Goal: Information Seeking & Learning: Learn about a topic

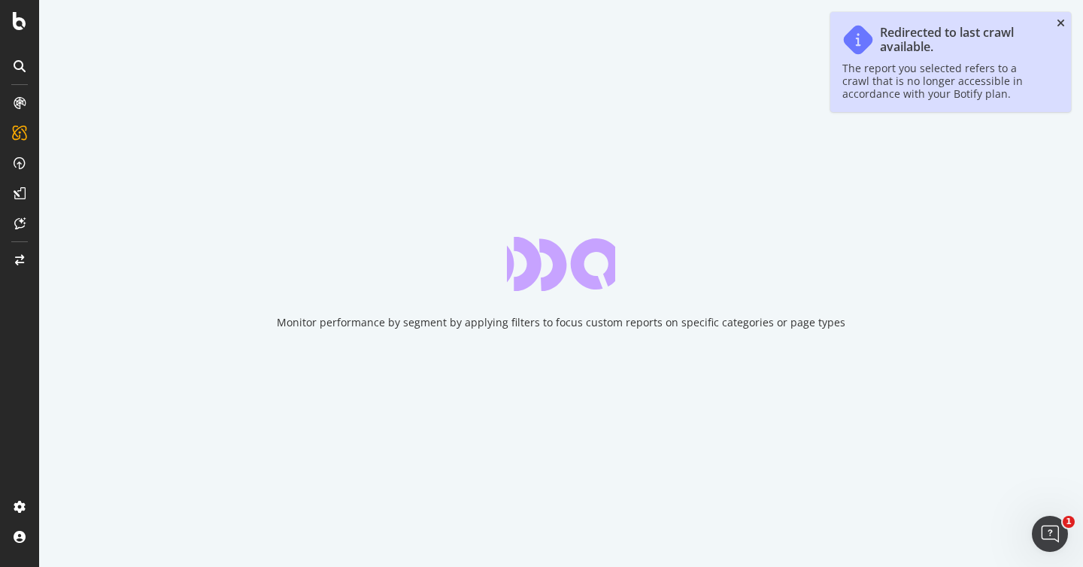
click at [1063, 18] on icon "close toast" at bounding box center [1061, 23] width 8 height 11
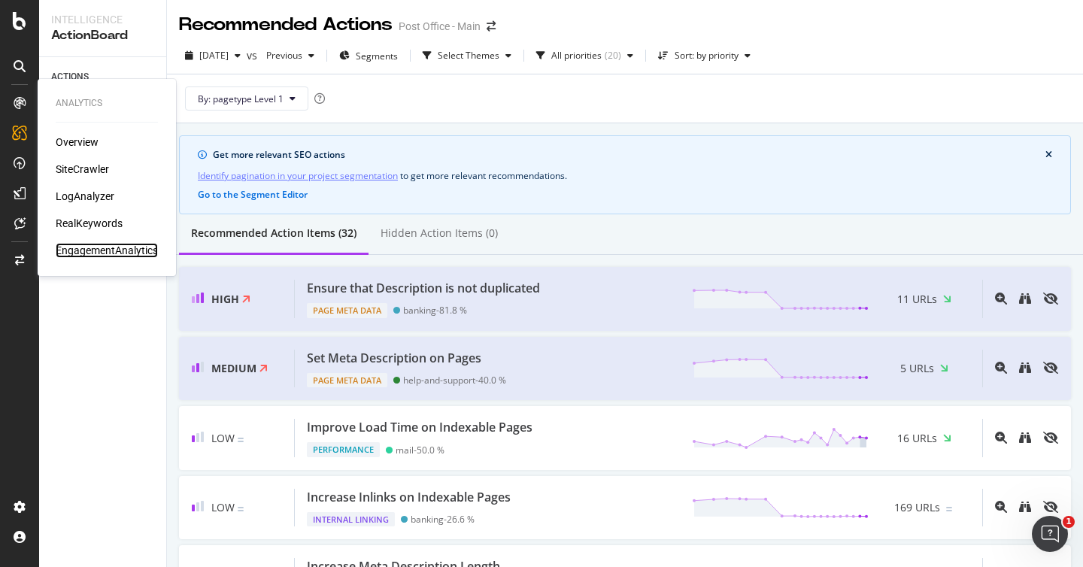
click at [102, 249] on div "EngagementAnalytics" at bounding box center [107, 250] width 102 height 15
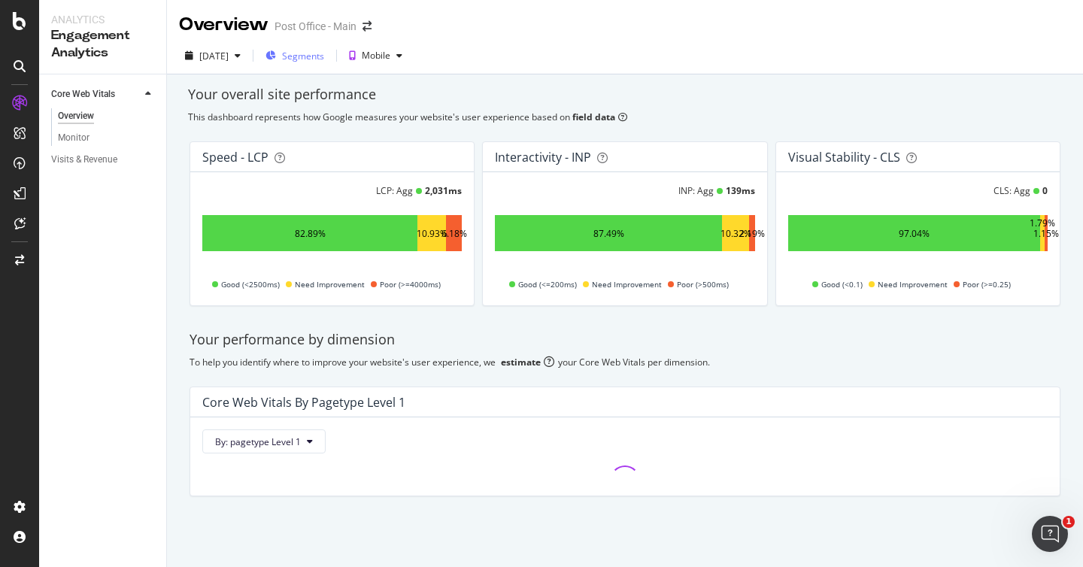
click at [320, 53] on span "Segments" at bounding box center [303, 56] width 42 height 13
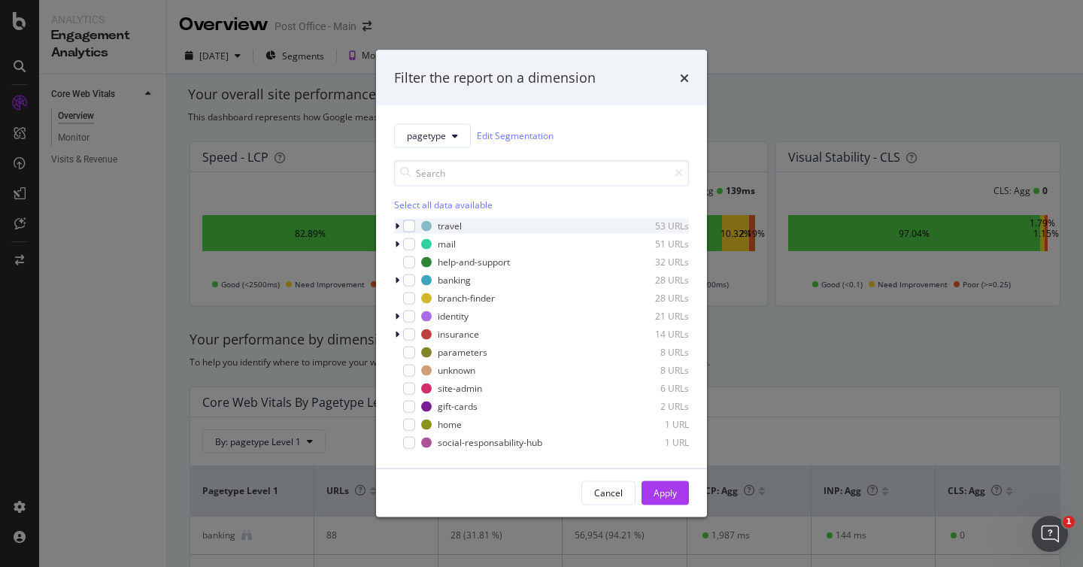
click at [396, 225] on icon "modal" at bounding box center [397, 225] width 5 height 9
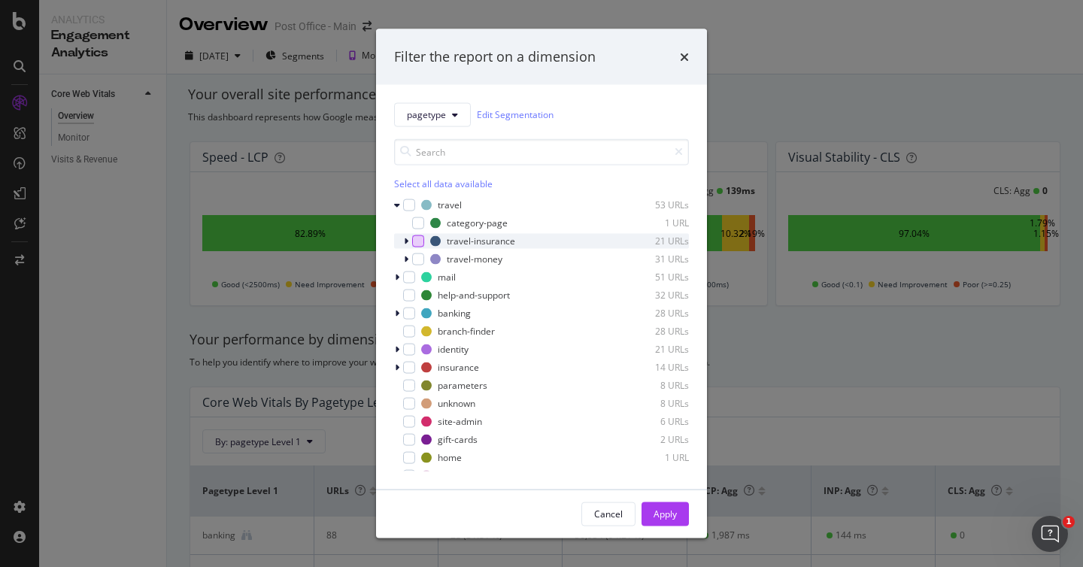
click at [416, 241] on div "modal" at bounding box center [418, 241] width 12 height 12
click at [675, 512] on div "Apply" at bounding box center [665, 514] width 23 height 13
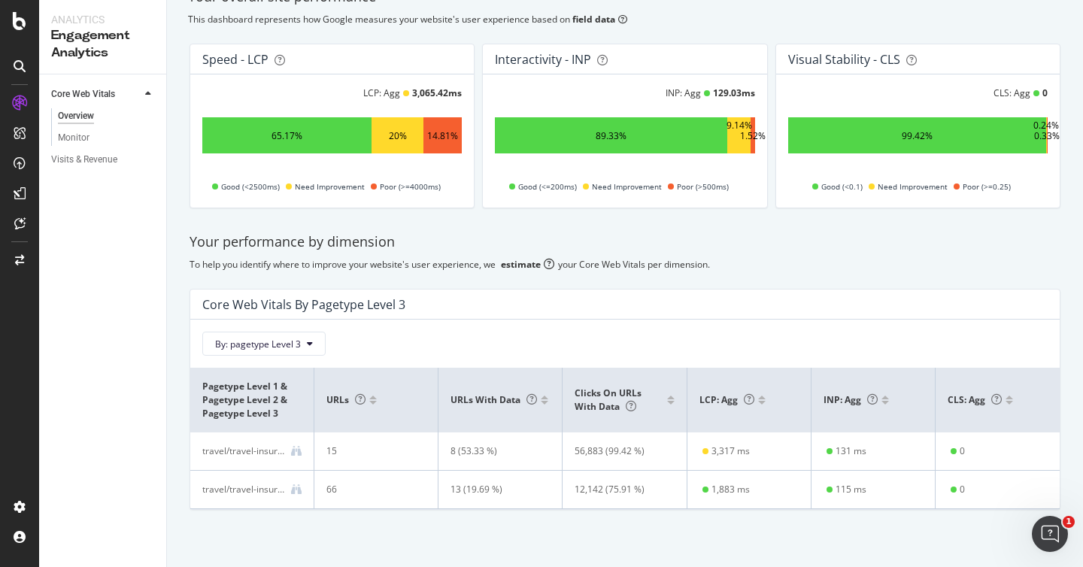
scroll to position [114, 0]
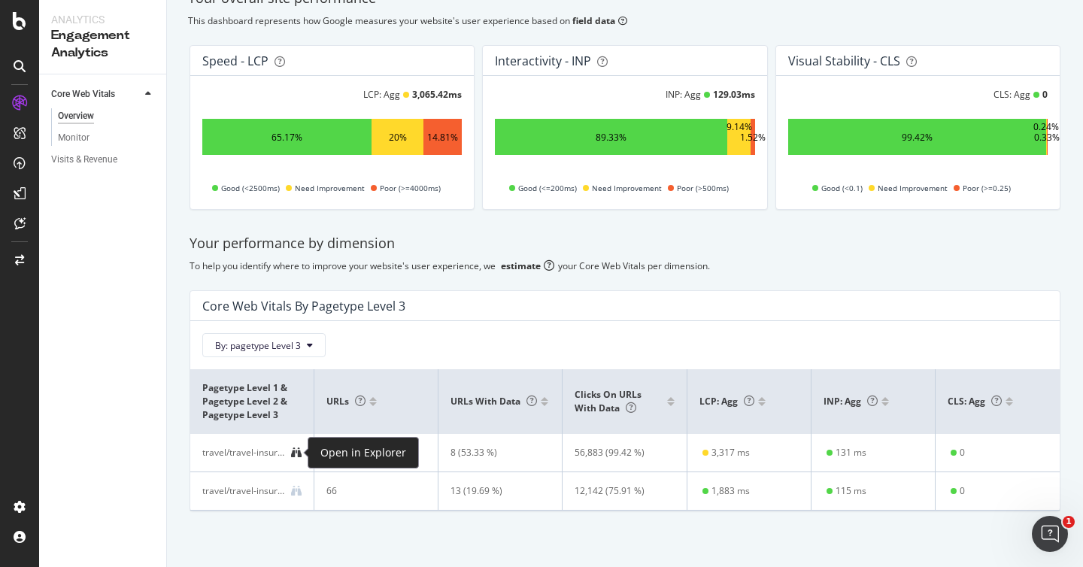
click at [296, 455] on icon at bounding box center [296, 453] width 11 height 11
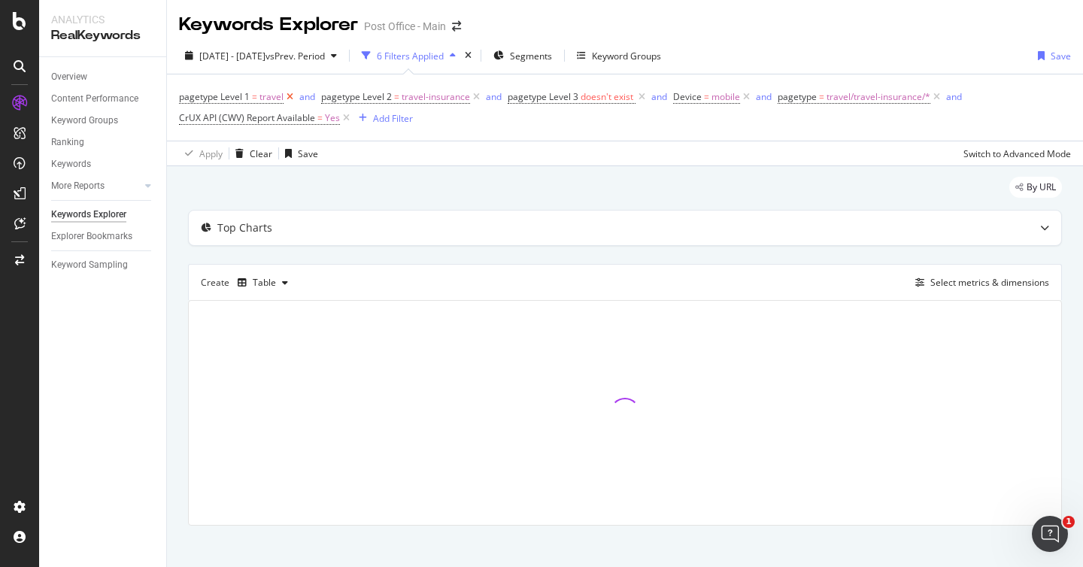
click at [291, 99] on icon at bounding box center [290, 97] width 13 height 15
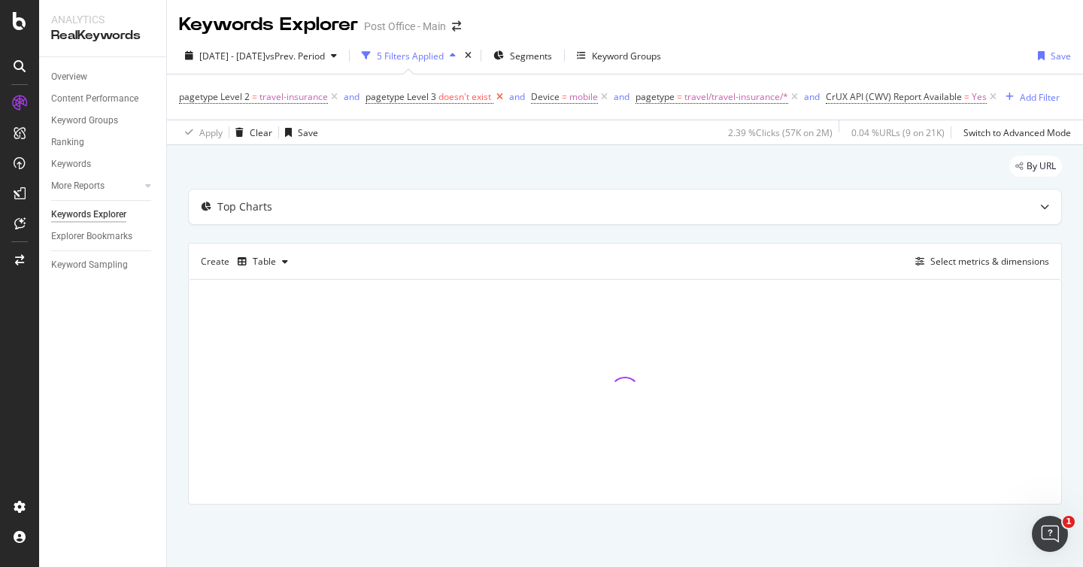
click at [499, 100] on icon at bounding box center [499, 97] width 13 height 15
click at [627, 97] on icon at bounding box center [629, 97] width 13 height 15
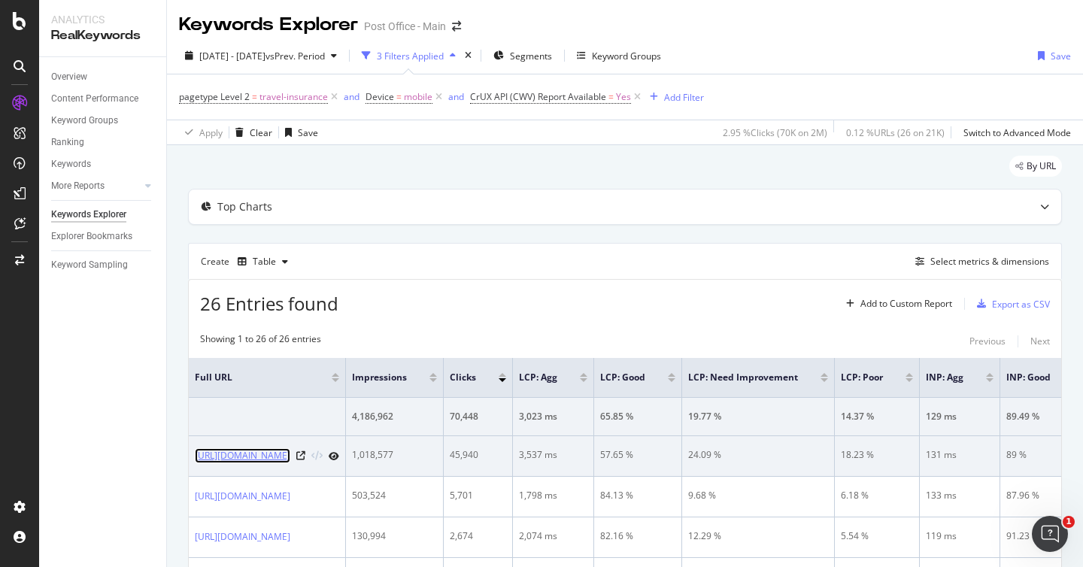
click at [290, 461] on link "[URL][DOMAIN_NAME]" at bounding box center [243, 455] width 96 height 15
